Goal: Information Seeking & Learning: Learn about a topic

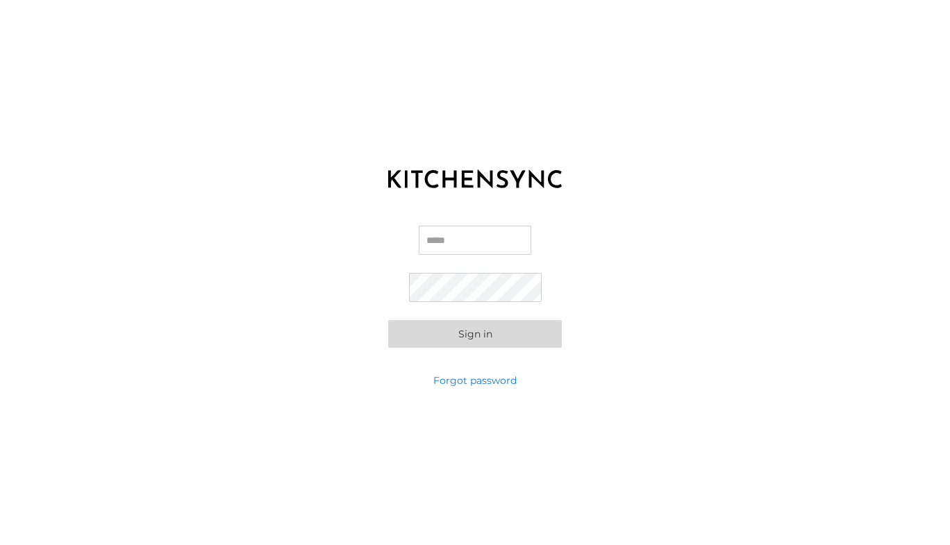
click at [491, 239] on input "Email" at bounding box center [475, 240] width 112 height 29
type input "**********"
click at [388, 320] on button "Sign in" at bounding box center [475, 334] width 174 height 28
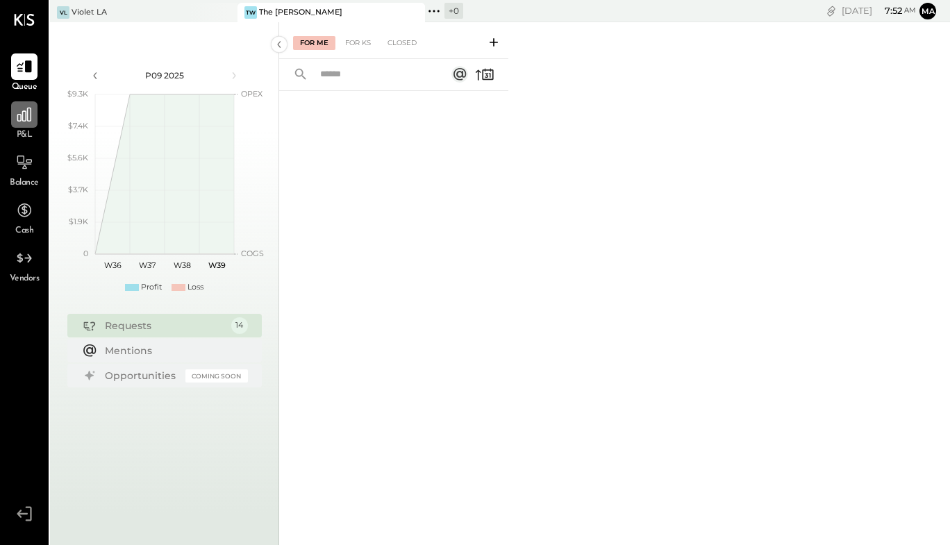
click at [16, 117] on icon at bounding box center [24, 115] width 18 height 18
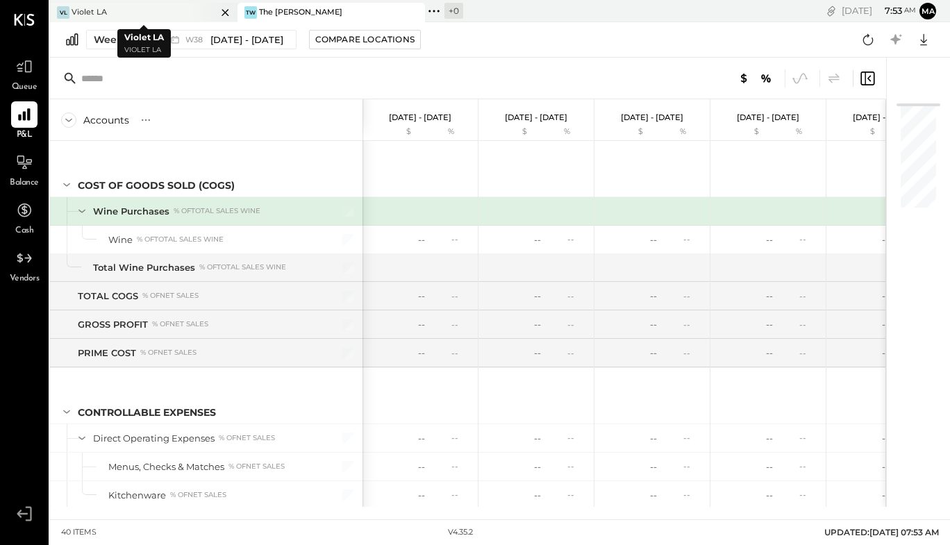
click at [187, 13] on div "VL Violet LA" at bounding box center [133, 12] width 167 height 12
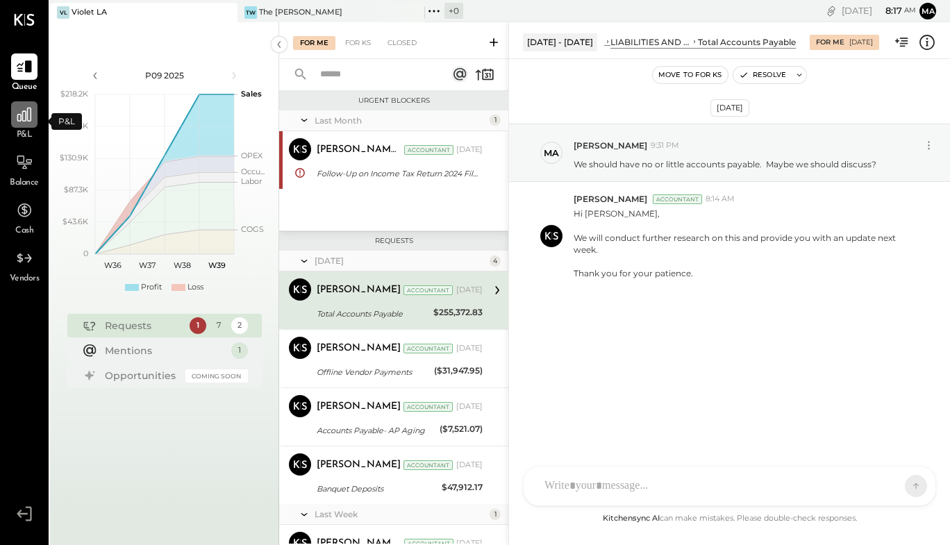
click at [29, 117] on icon at bounding box center [24, 115] width 18 height 18
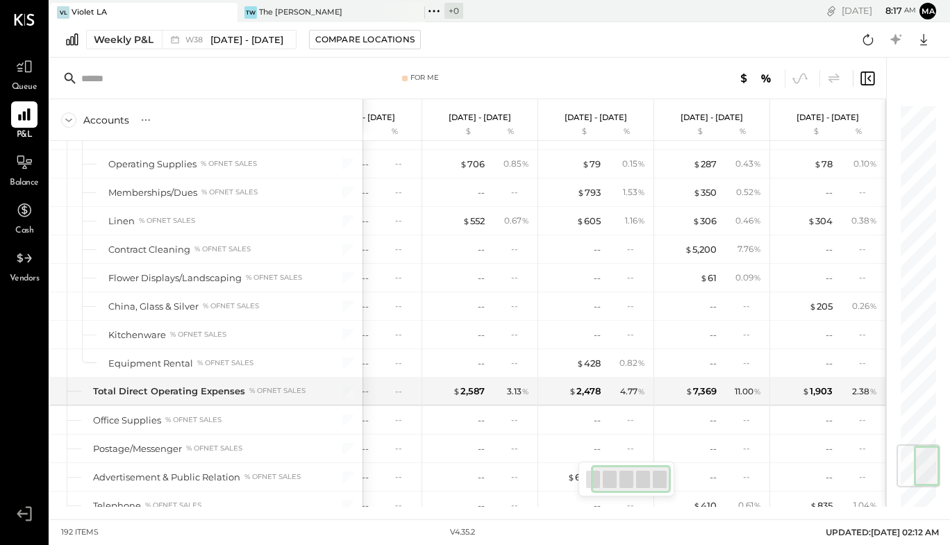
scroll to position [3160, 0]
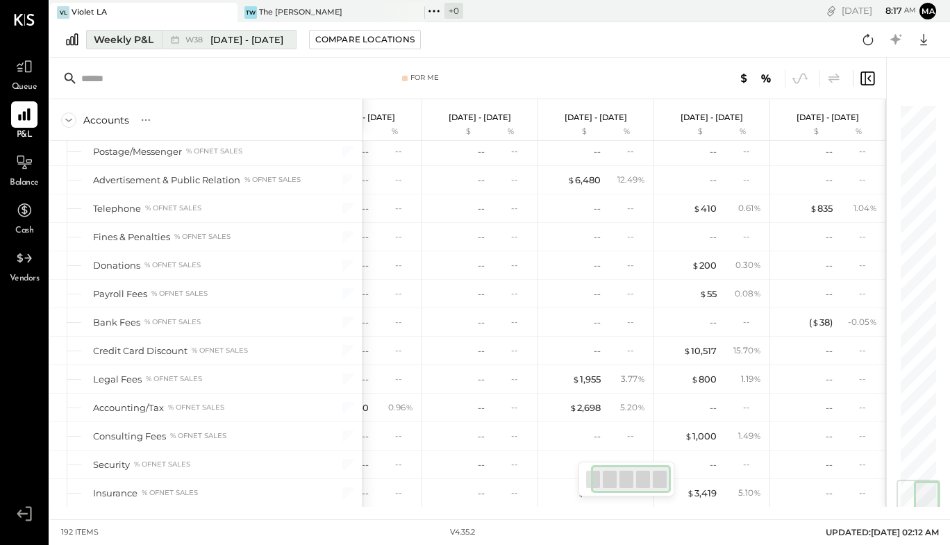
click at [119, 31] on button "Weekly P&L W38 [DATE] - [DATE]" at bounding box center [191, 39] width 210 height 19
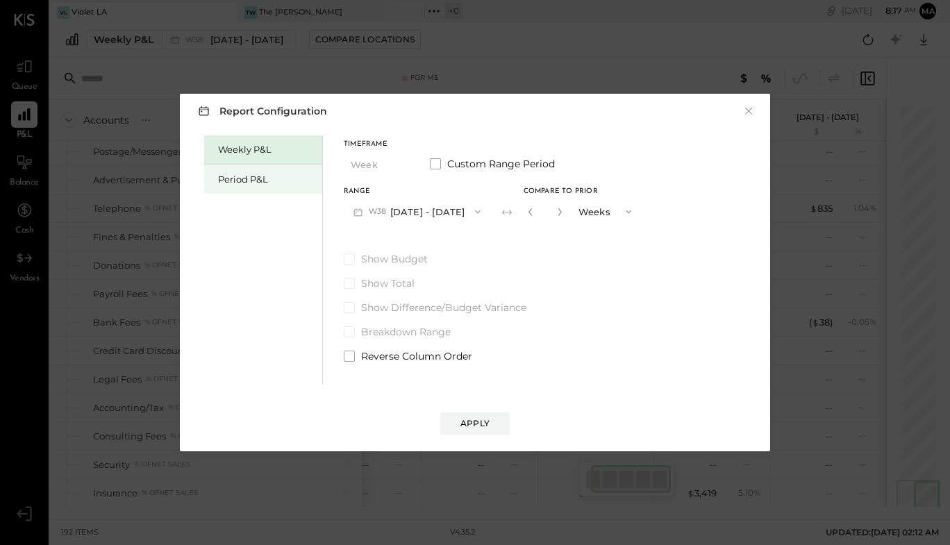
click at [264, 180] on div "Period P&L" at bounding box center [266, 179] width 97 height 13
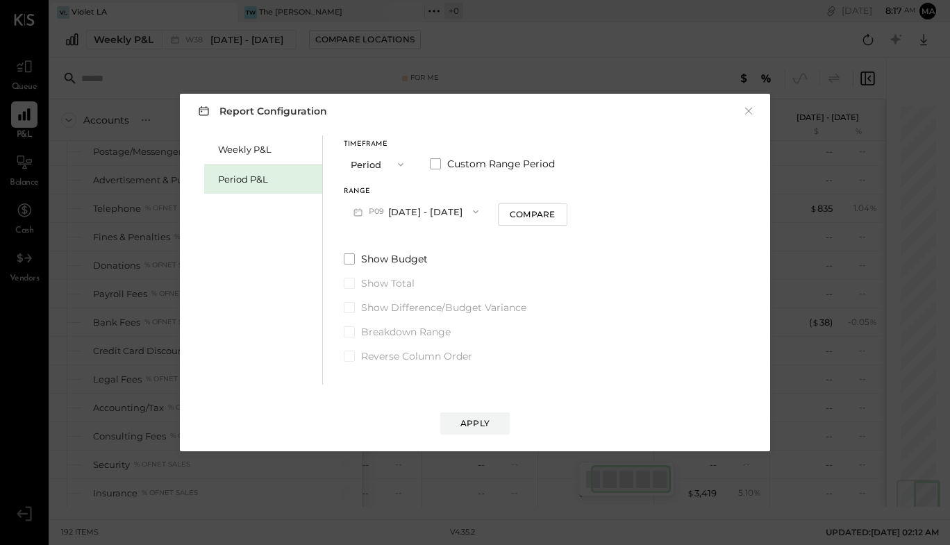
click at [401, 212] on button "P09 [DATE] - [DATE]" at bounding box center [416, 212] width 144 height 26
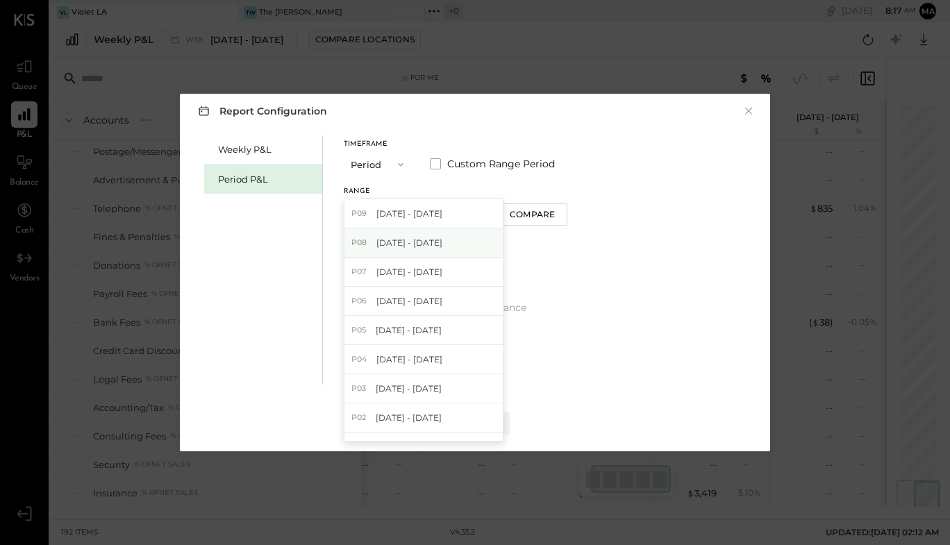
click at [410, 243] on span "[DATE] - [DATE]" at bounding box center [409, 243] width 66 height 12
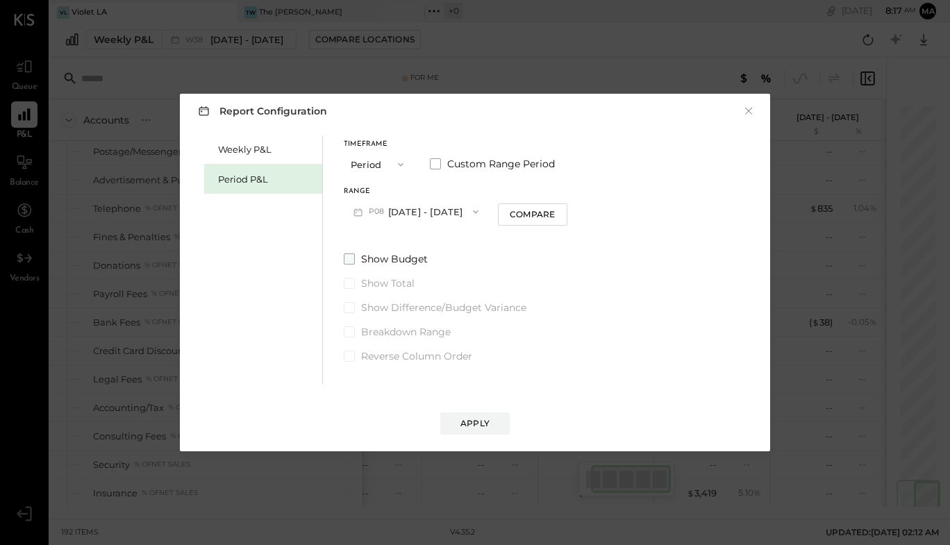
click at [346, 260] on span at bounding box center [349, 258] width 11 height 11
click at [353, 309] on span at bounding box center [349, 307] width 11 height 11
click at [520, 219] on div "Compare" at bounding box center [532, 214] width 45 height 12
click at [621, 211] on icon "button" at bounding box center [626, 211] width 11 height 11
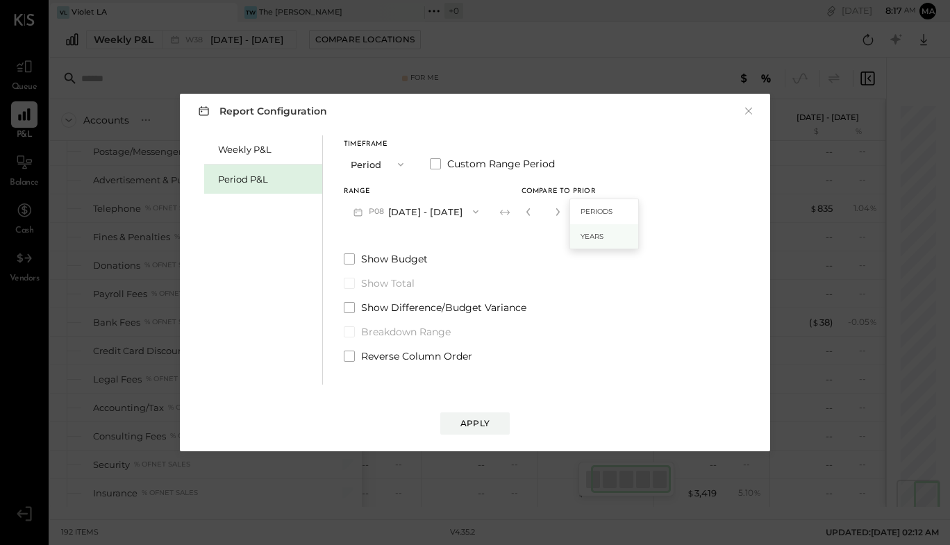
click at [591, 235] on span "Years" at bounding box center [591, 236] width 23 height 9
click at [479, 425] on div "Apply" at bounding box center [474, 423] width 29 height 12
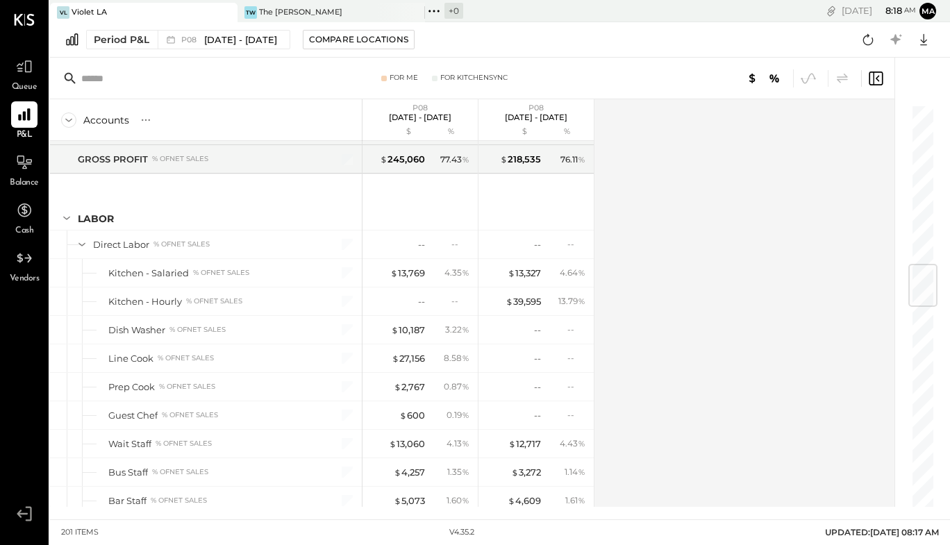
scroll to position [1344, 0]
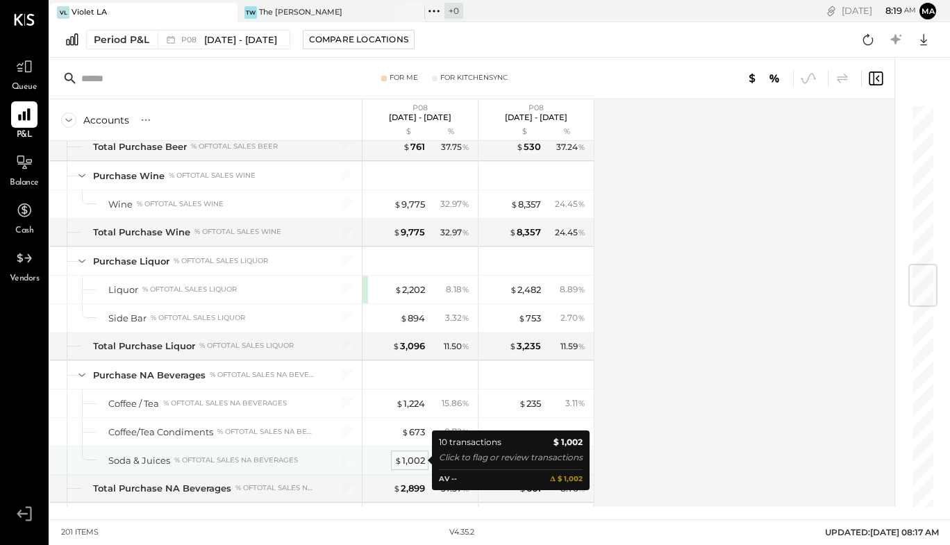
click at [408, 464] on div "$ 1,002" at bounding box center [409, 460] width 31 height 13
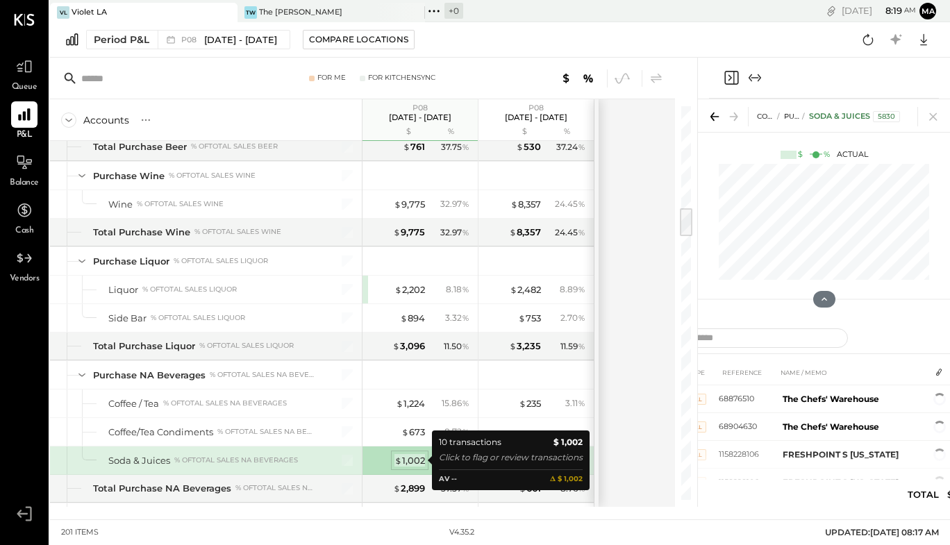
click at [396, 459] on span "$" at bounding box center [398, 460] width 8 height 11
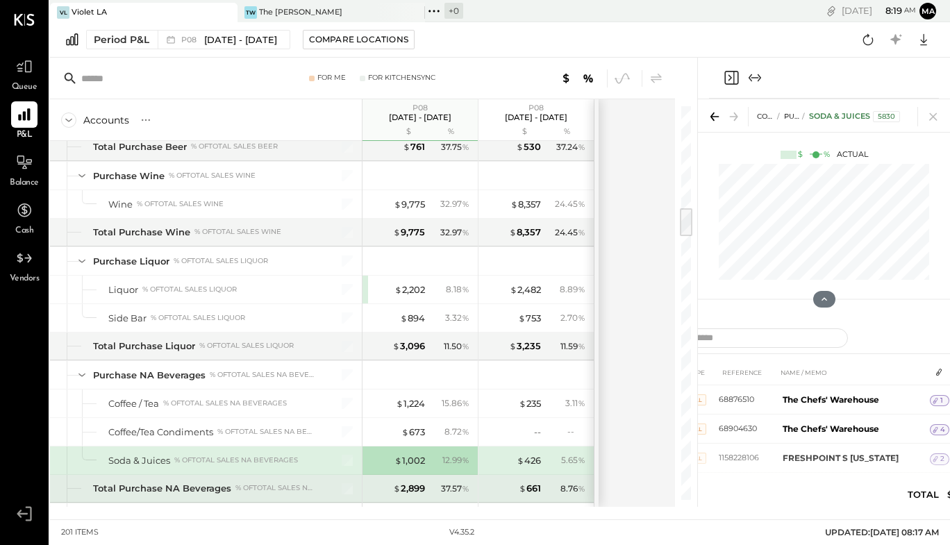
drag, startPoint x: 240, startPoint y: 489, endPoint x: 314, endPoint y: 462, distance: 79.1
click at [240, 488] on div "% of Total Sales NA Beverages" at bounding box center [275, 488] width 80 height 10
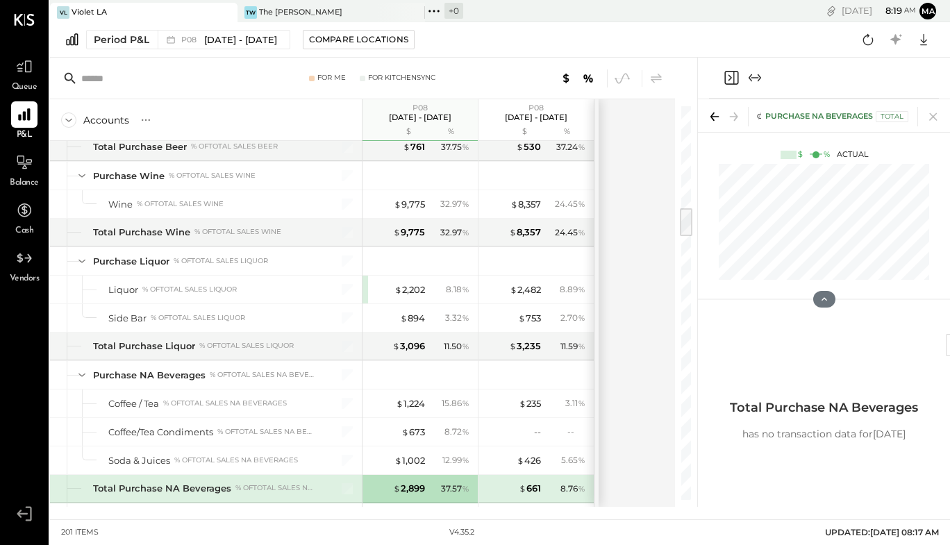
click at [710, 124] on icon at bounding box center [714, 116] width 19 height 19
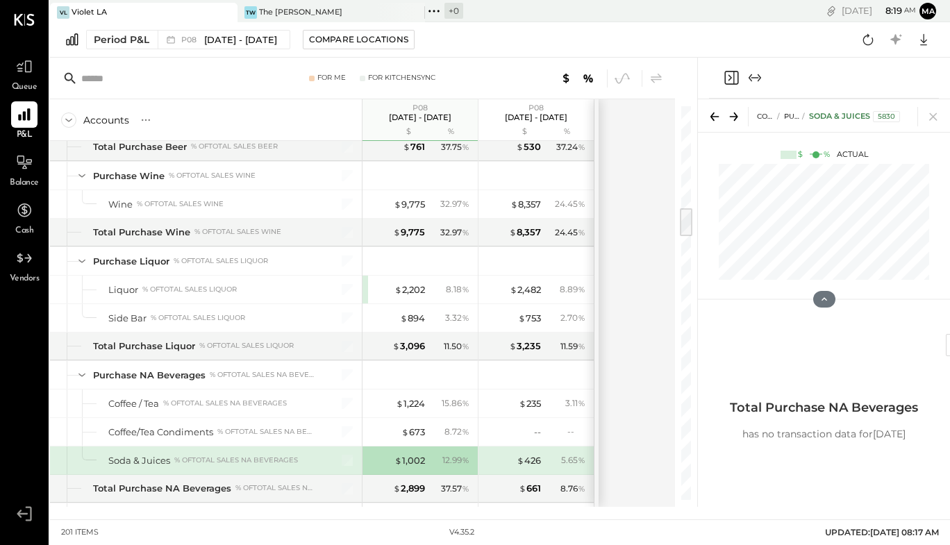
scroll to position [1466, 0]
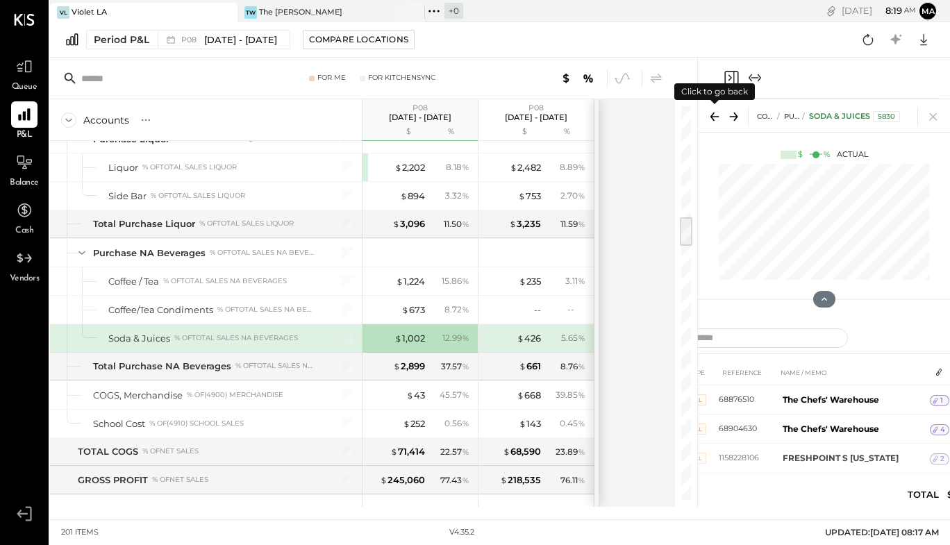
click at [712, 120] on icon at bounding box center [714, 116] width 19 height 19
click at [936, 125] on icon at bounding box center [932, 116] width 19 height 19
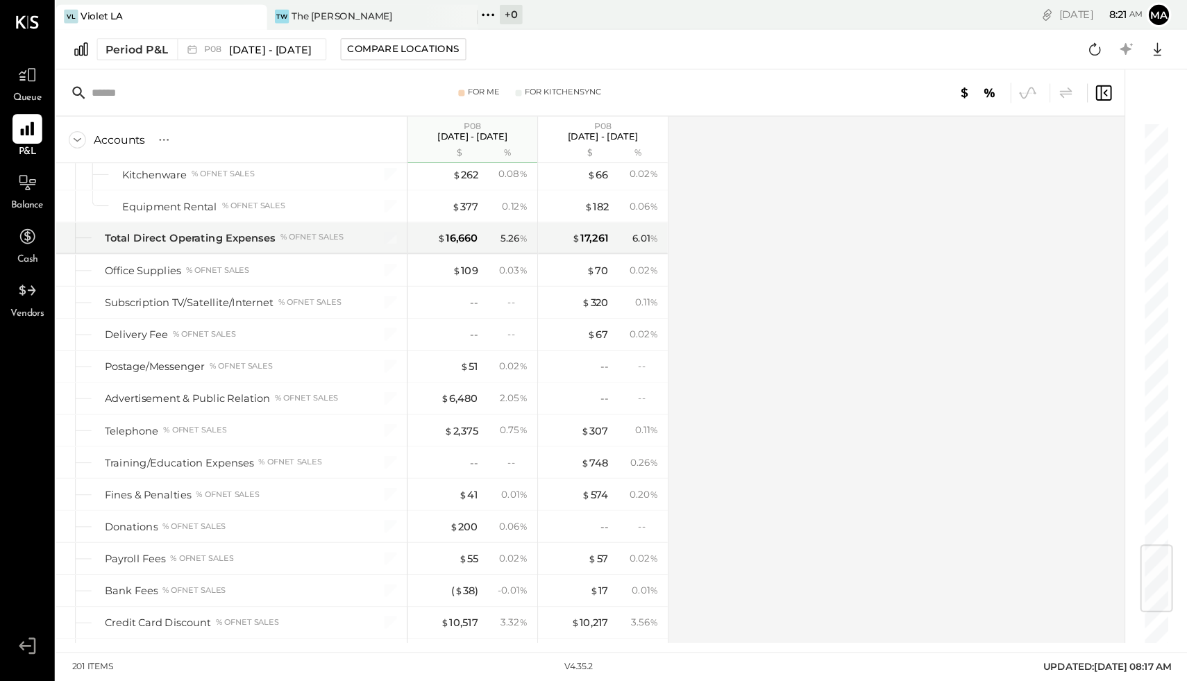
scroll to position [3132, 0]
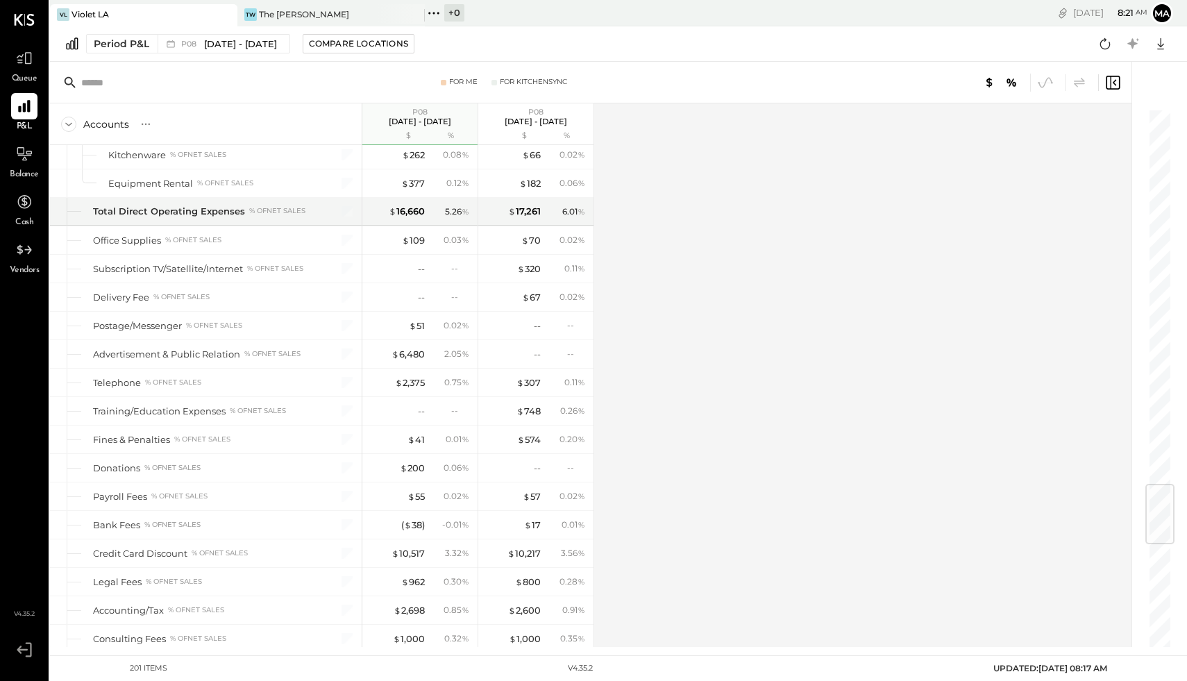
drag, startPoint x: 924, startPoint y: 1, endPoint x: 809, endPoint y: 361, distance: 377.4
click at [809, 361] on div "Accounts S % GL P08 [DATE] - [DATE] $ % P08 [DATE] - [DATE] $ % SALES Sales Foo…" at bounding box center [592, 375] width 1084 height 544
click at [402, 348] on div "$ 6,480" at bounding box center [408, 354] width 33 height 13
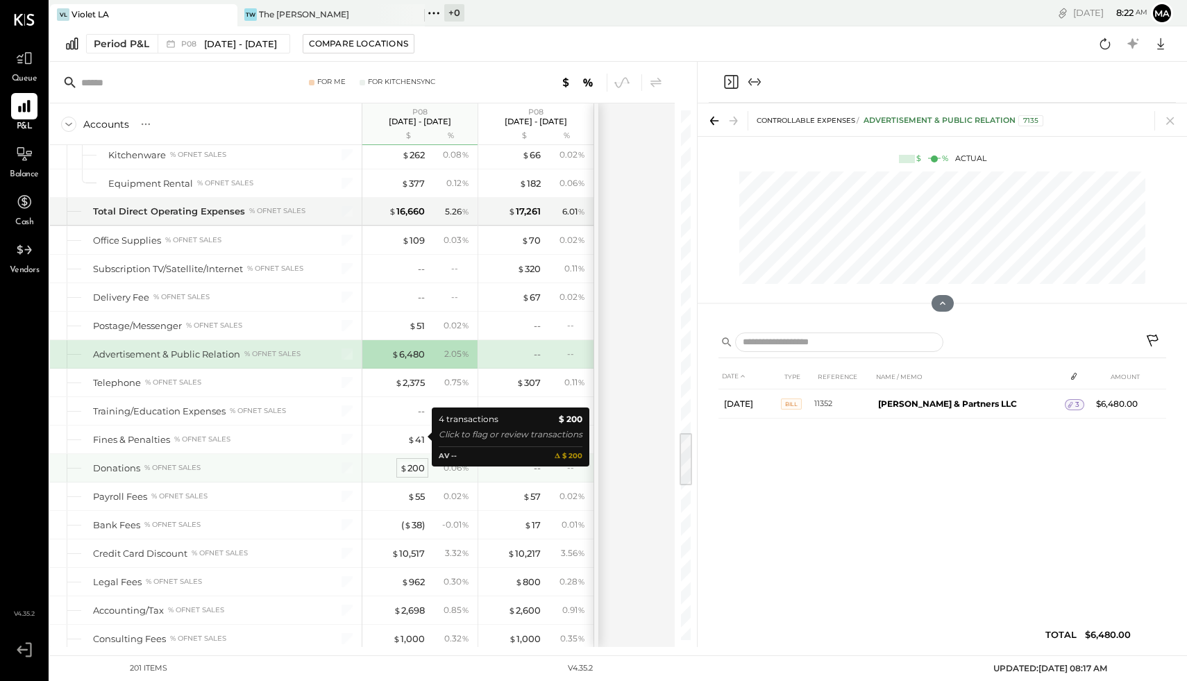
click at [401, 462] on span "$" at bounding box center [404, 467] width 8 height 11
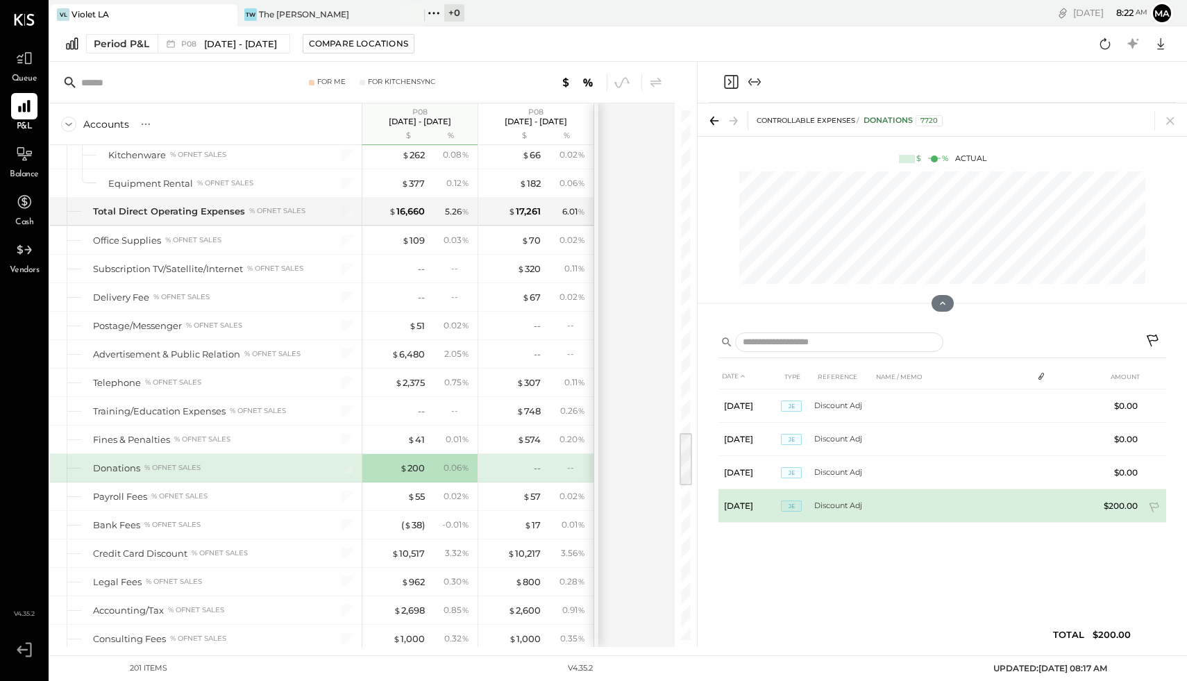
click at [832, 510] on td "Discount Adj" at bounding box center [843, 505] width 58 height 33
click at [949, 500] on td at bounding box center [1154, 509] width 23 height 26
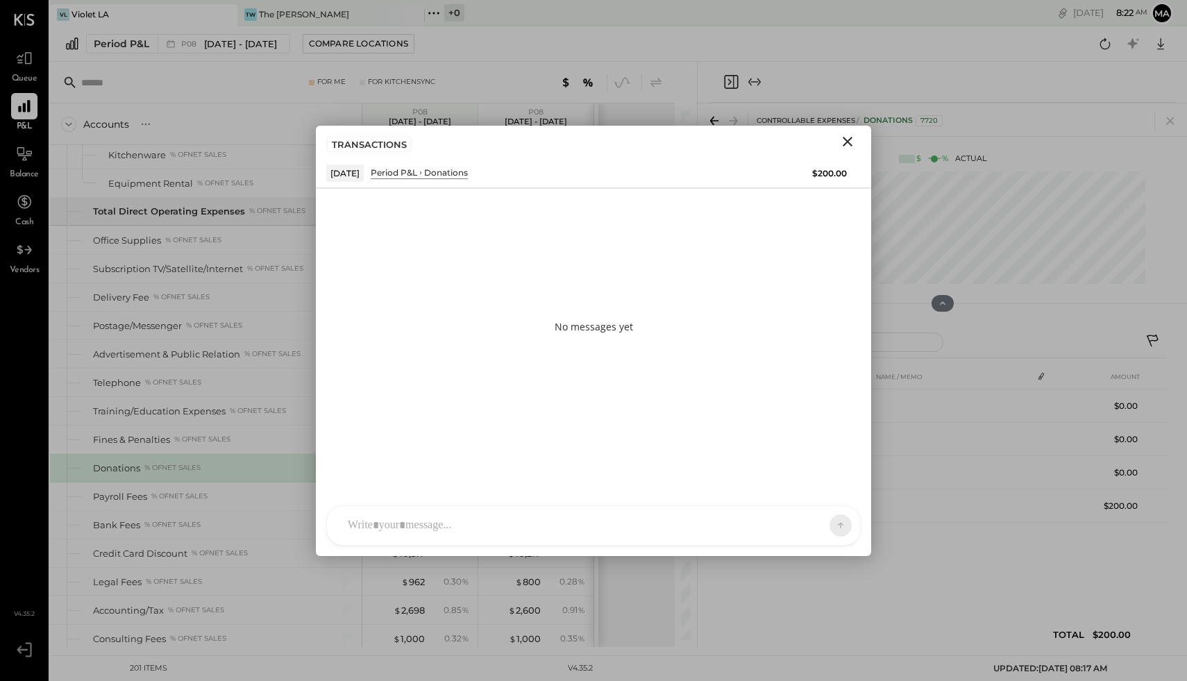
click at [843, 135] on icon "Close" at bounding box center [847, 141] width 17 height 17
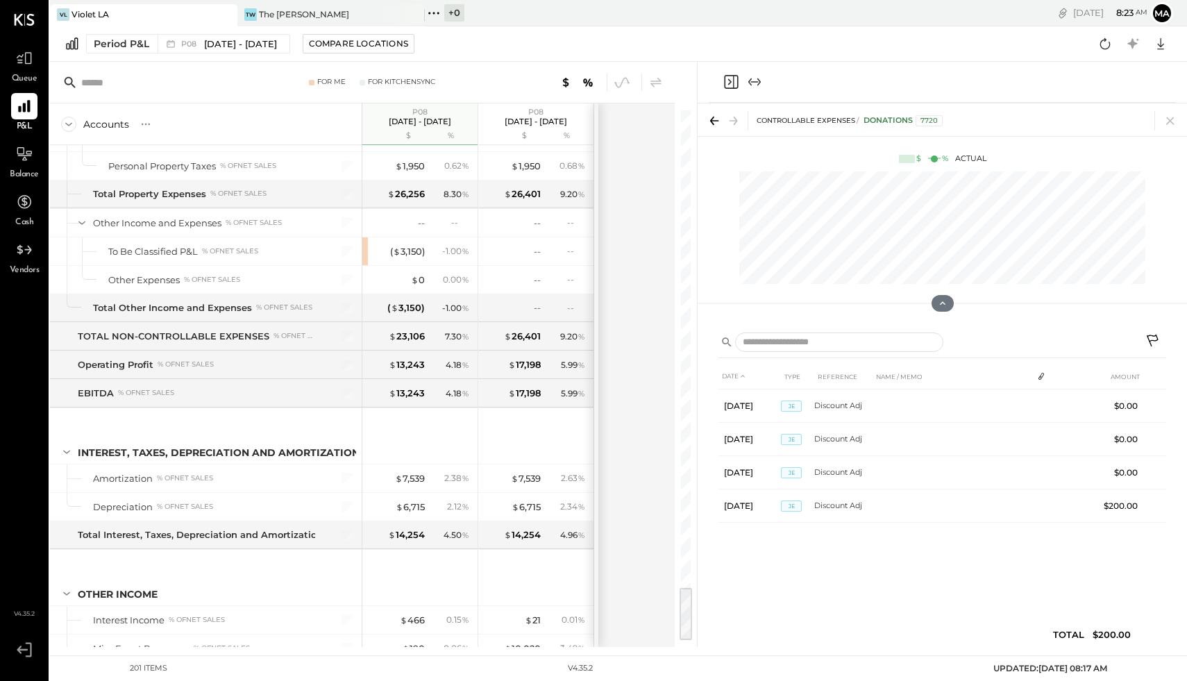
scroll to position [4630, 0]
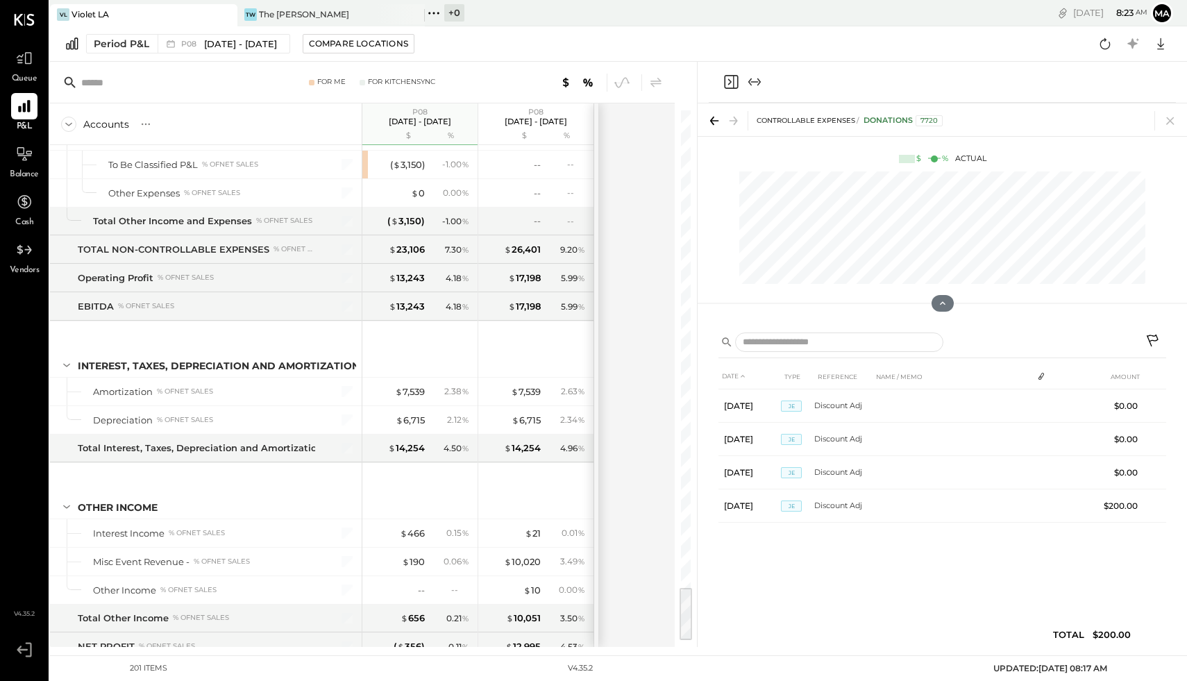
drag, startPoint x: 685, startPoint y: 448, endPoint x: 682, endPoint y: 613, distance: 165.2
click at [682, 544] on div at bounding box center [686, 614] width 12 height 52
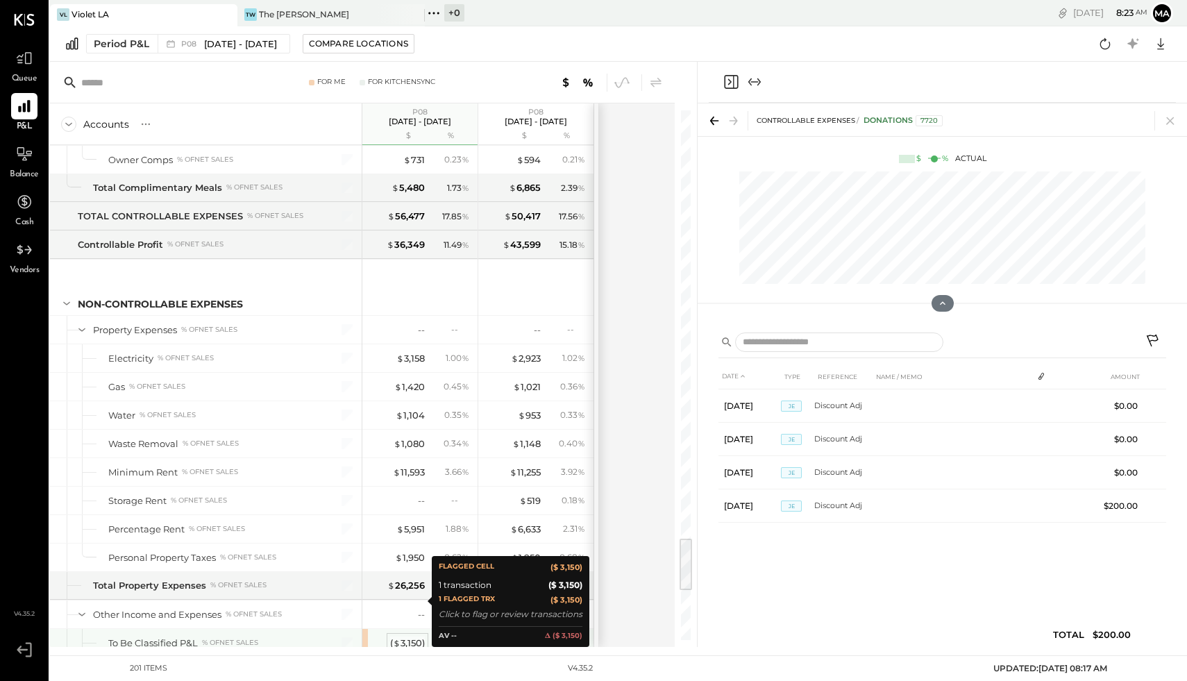
click at [414, 544] on div "( $ 3,150 )" at bounding box center [407, 643] width 35 height 13
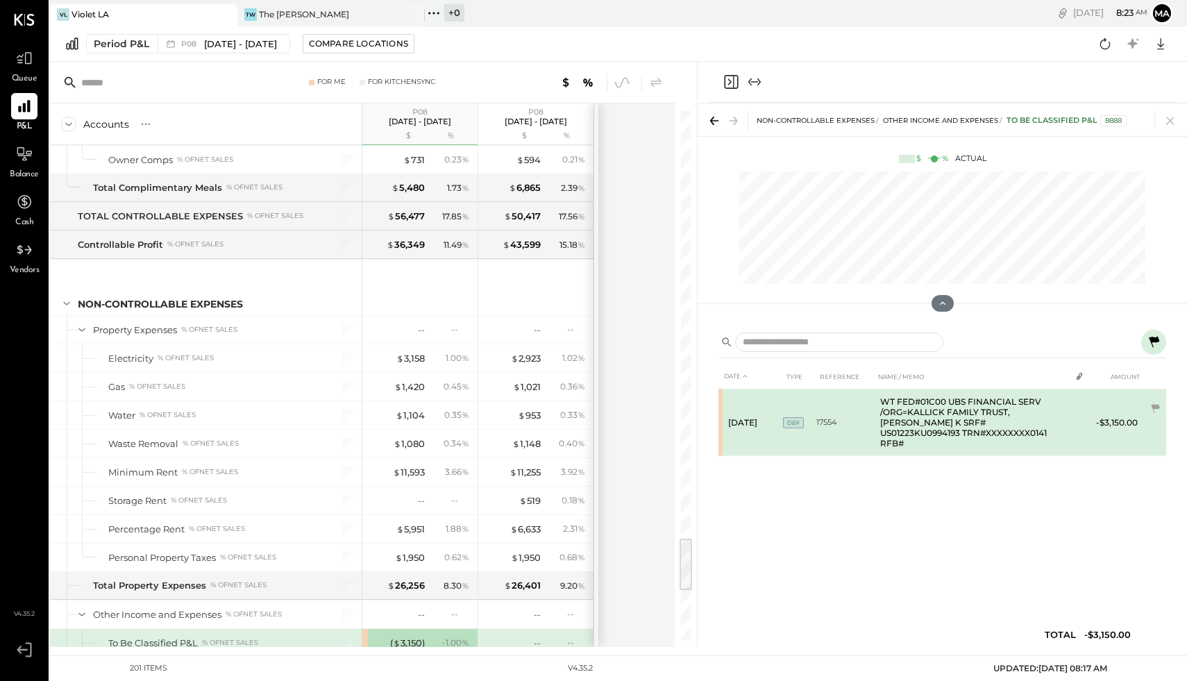
click at [949, 426] on td "WT FED#01C00 UBS FINANCIAL SERV /ORG=KALLICK FAMILY TRUST,[PERSON_NAME] K SRF# …" at bounding box center [973, 422] width 196 height 67
click at [949, 411] on td "-$3,150.00" at bounding box center [1116, 422] width 53 height 67
click at [949, 405] on td at bounding box center [1154, 409] width 23 height 26
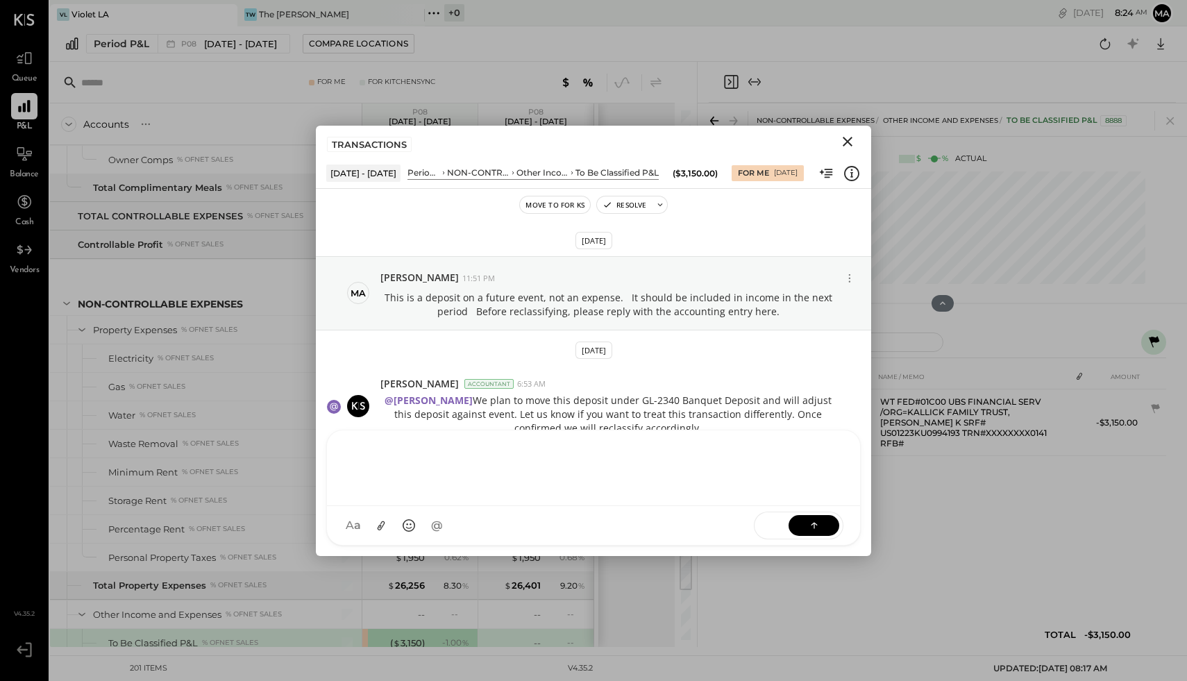
click at [474, 516] on div "NS [PERSON_NAME] G gm CR [PERSON_NAME] R [PERSON_NAME] A agm M [PERSON_NAME] S …" at bounding box center [593, 488] width 535 height 116
click at [852, 142] on icon "Close" at bounding box center [847, 141] width 17 height 17
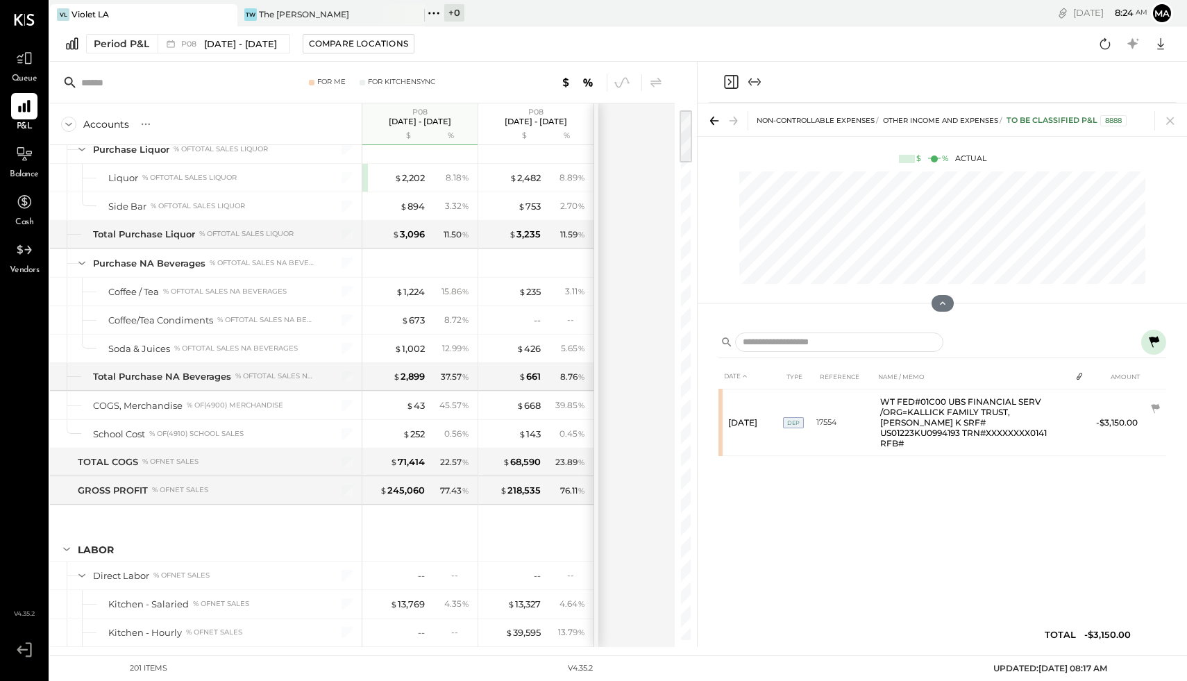
scroll to position [242, 0]
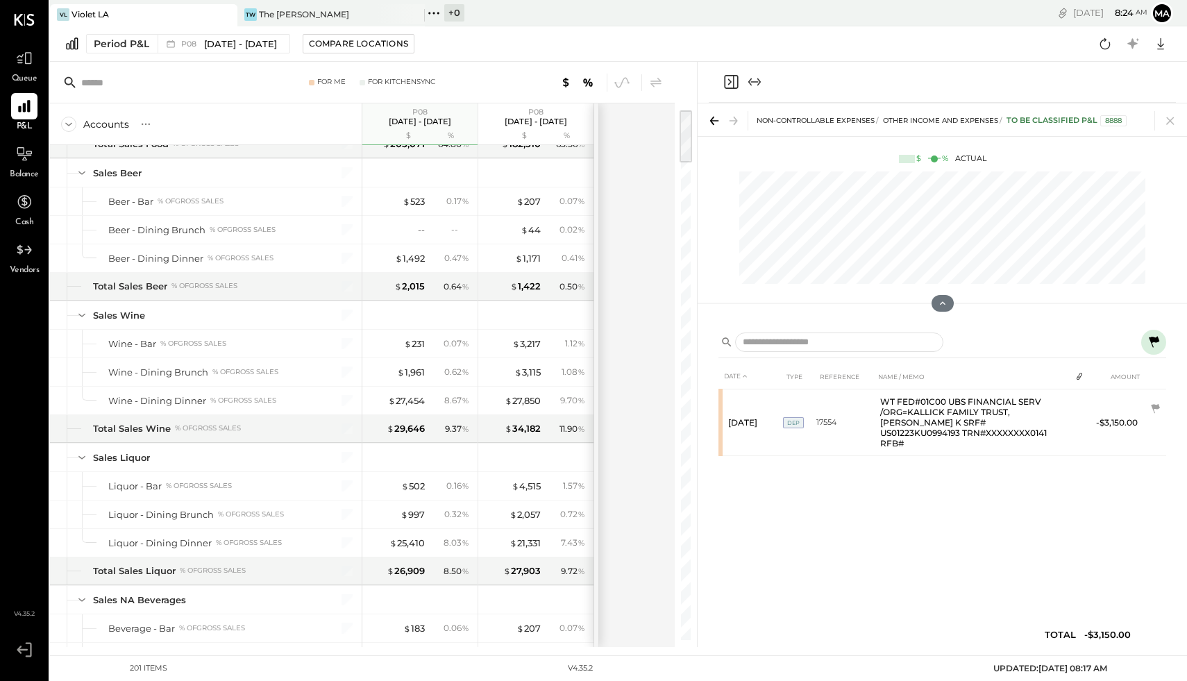
drag, startPoint x: 693, startPoint y: 476, endPoint x: 705, endPoint y: 85, distance: 390.3
click at [705, 85] on div "For Me For KitchenSync Accounts S % GL P08 [DATE] - [DATE] $ % P08 [DATE] - [DA…" at bounding box center [618, 354] width 1137 height 585
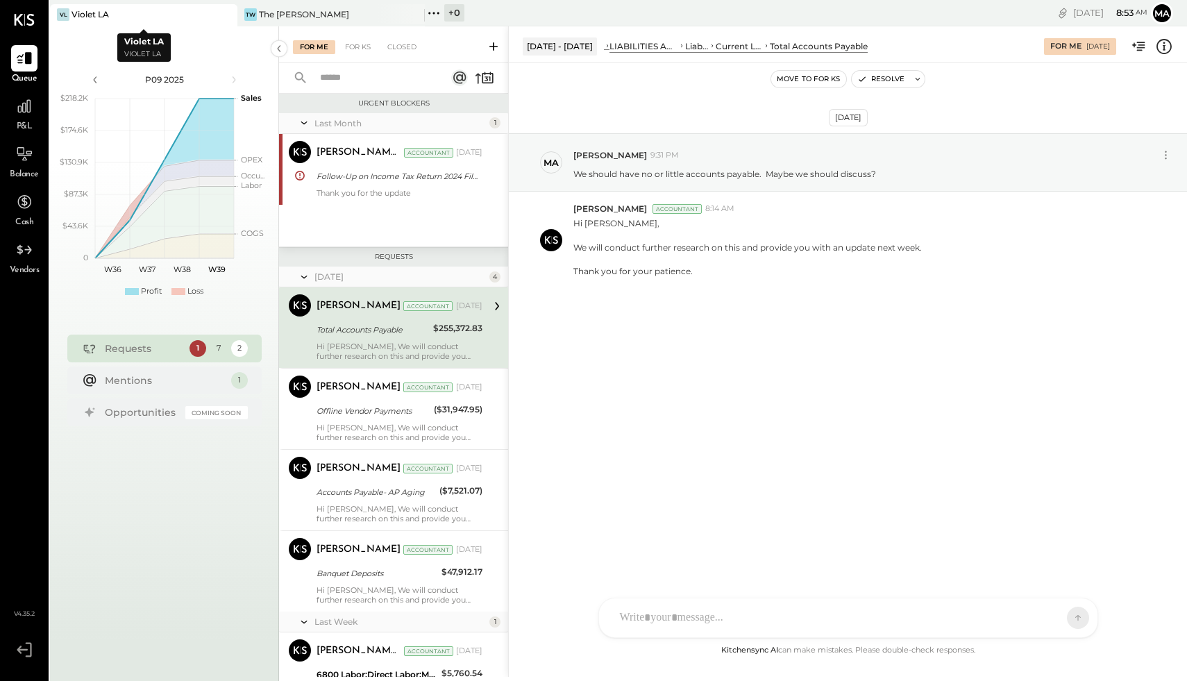
click at [109, 23] on div "VL Violet LA" at bounding box center [143, 15] width 187 height 22
